Goal: Task Accomplishment & Management: Manage account settings

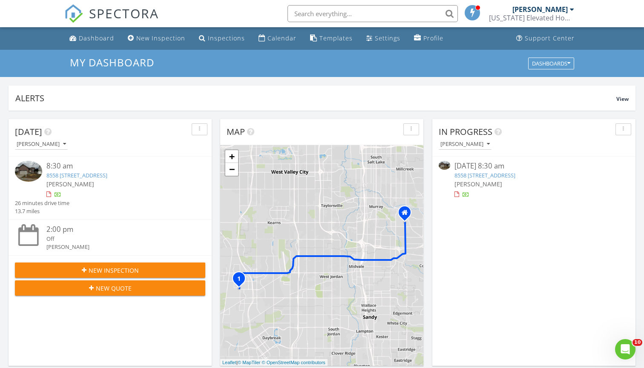
scroll to position [776, 645]
click at [515, 175] on link "8558 6430 W, West Jordan, UT 84081" at bounding box center [485, 176] width 61 height 8
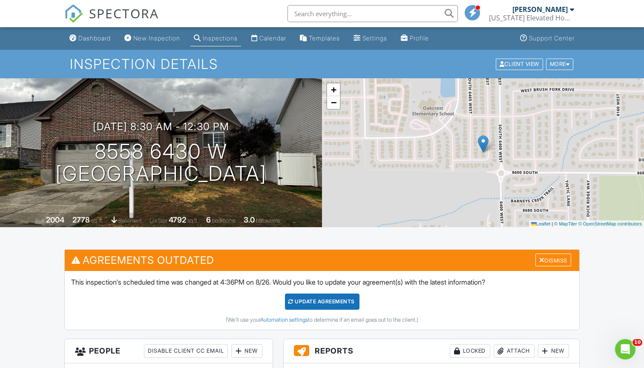
click at [321, 301] on div "Update Agreements" at bounding box center [322, 302] width 75 height 16
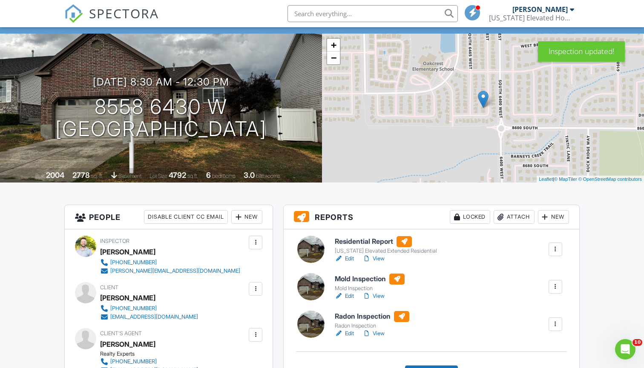
scroll to position [49, 0]
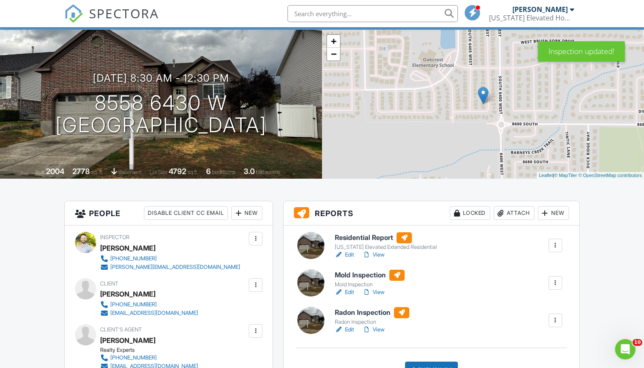
click at [553, 283] on div at bounding box center [555, 283] width 9 height 9
click at [537, 351] on div "Delete" at bounding box center [530, 349] width 18 height 9
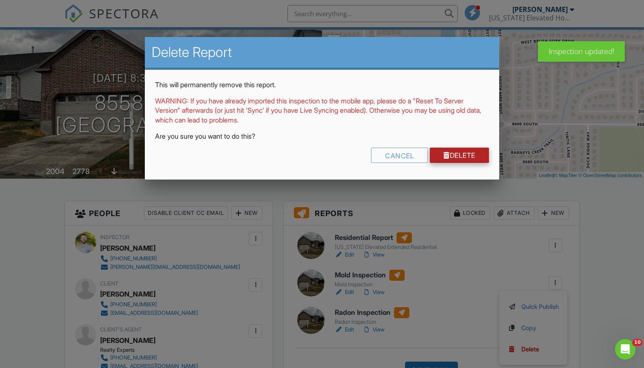
click at [475, 149] on link "Delete" at bounding box center [459, 155] width 59 height 15
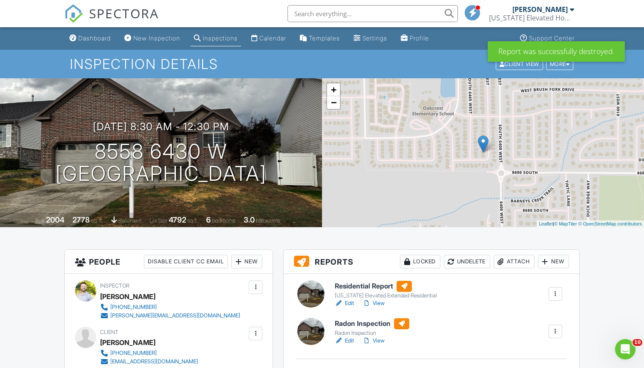
click at [557, 331] on div at bounding box center [555, 332] width 9 height 9
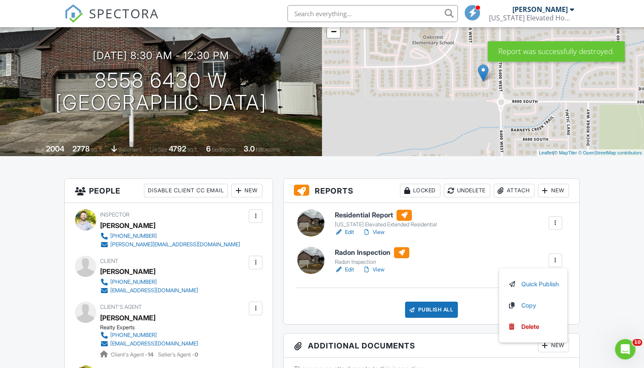
scroll to position [115, 0]
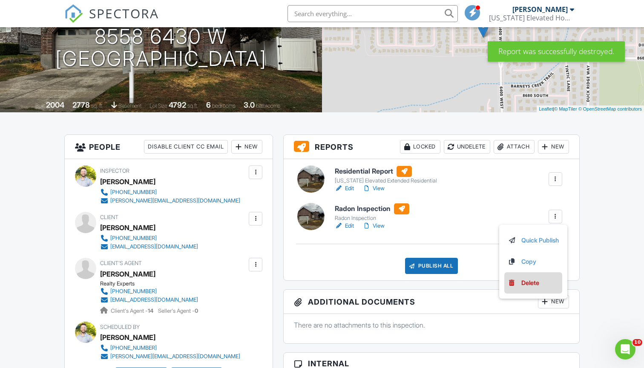
click at [531, 282] on div "Delete" at bounding box center [530, 283] width 18 height 9
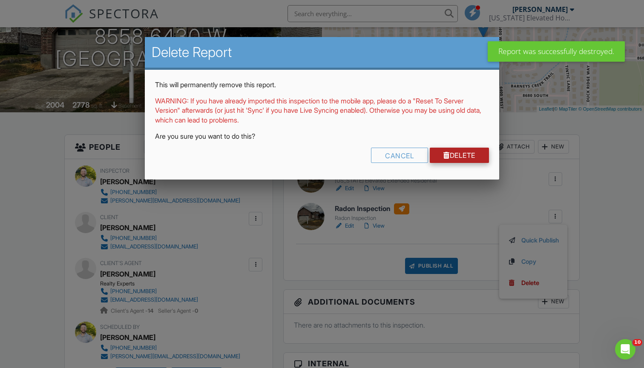
click at [451, 155] on link "Delete" at bounding box center [459, 155] width 59 height 15
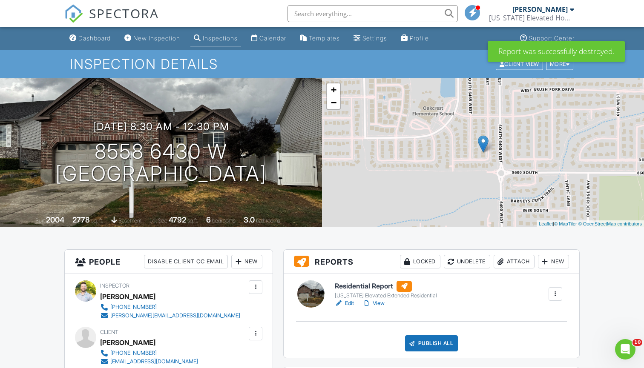
click at [555, 265] on div "New" at bounding box center [553, 262] width 31 height 14
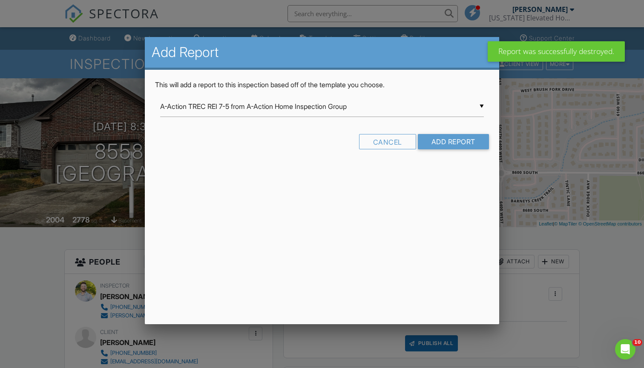
click at [374, 111] on div "▼ A-Action TREC REI 7-5 from A-Action Home Inspection Group A-Action TREC REI 7…" at bounding box center [322, 106] width 324 height 21
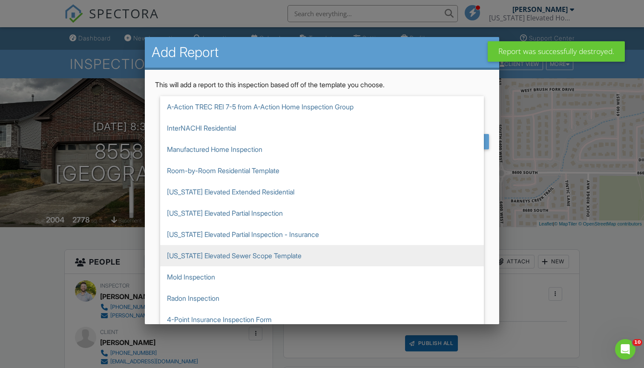
click at [233, 256] on span "[US_STATE] Elevated Sewer Scope Template" at bounding box center [322, 255] width 324 height 21
type input "[US_STATE] Elevated Sewer Scope Template"
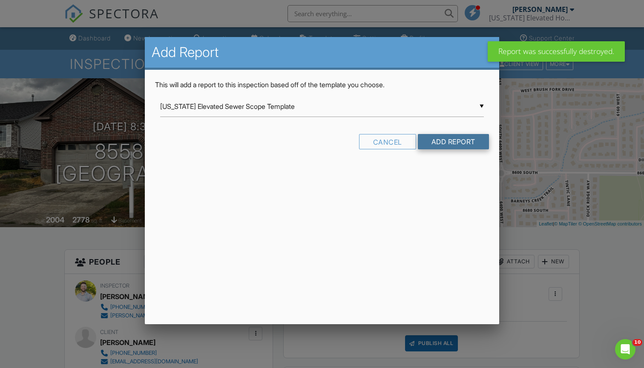
click at [441, 140] on input "Add Report" at bounding box center [453, 141] width 71 height 15
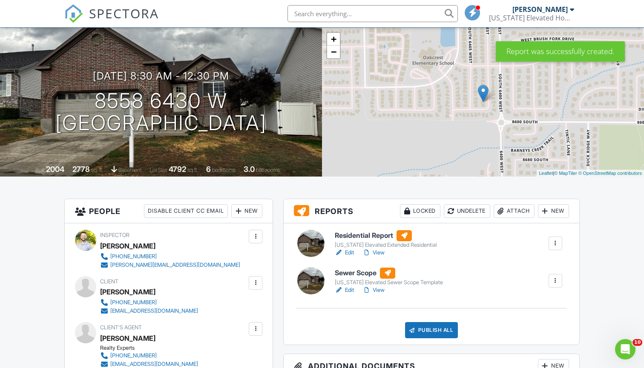
scroll to position [53, 0]
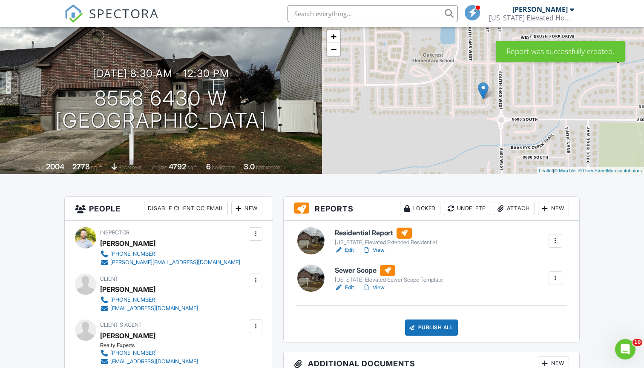
click at [353, 288] on link "Edit" at bounding box center [344, 288] width 19 height 9
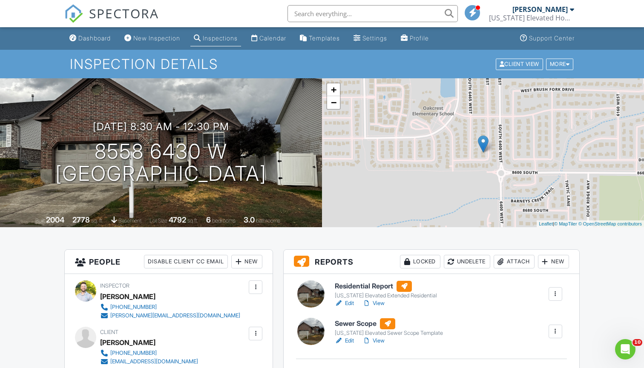
click at [385, 303] on link "View" at bounding box center [374, 303] width 22 height 9
click at [101, 37] on div "Dashboard" at bounding box center [94, 38] width 32 height 7
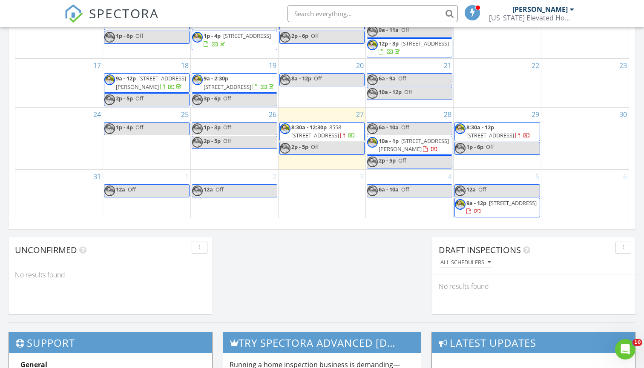
scroll to position [564, 0]
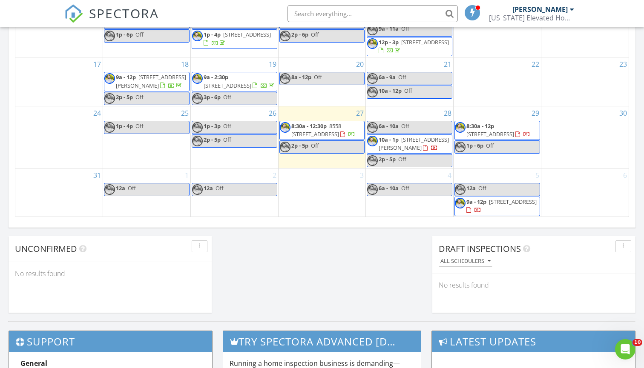
click at [397, 136] on span "6311 S 370 E, Murray 84107" at bounding box center [414, 144] width 70 height 16
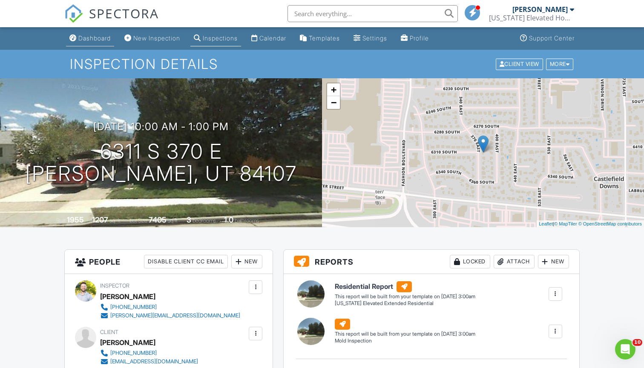
click at [94, 34] on link "Dashboard" at bounding box center [90, 39] width 48 height 16
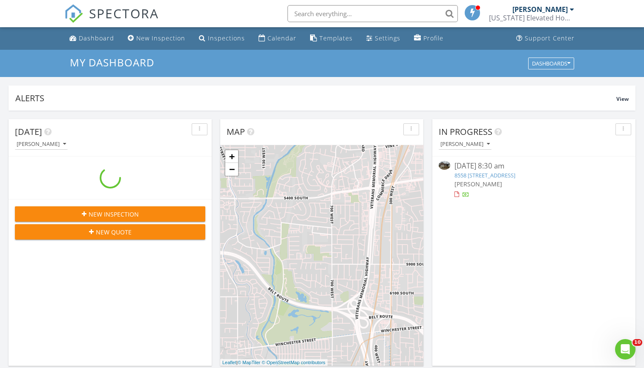
scroll to position [776, 645]
